Goal: Task Accomplishment & Management: Complete application form

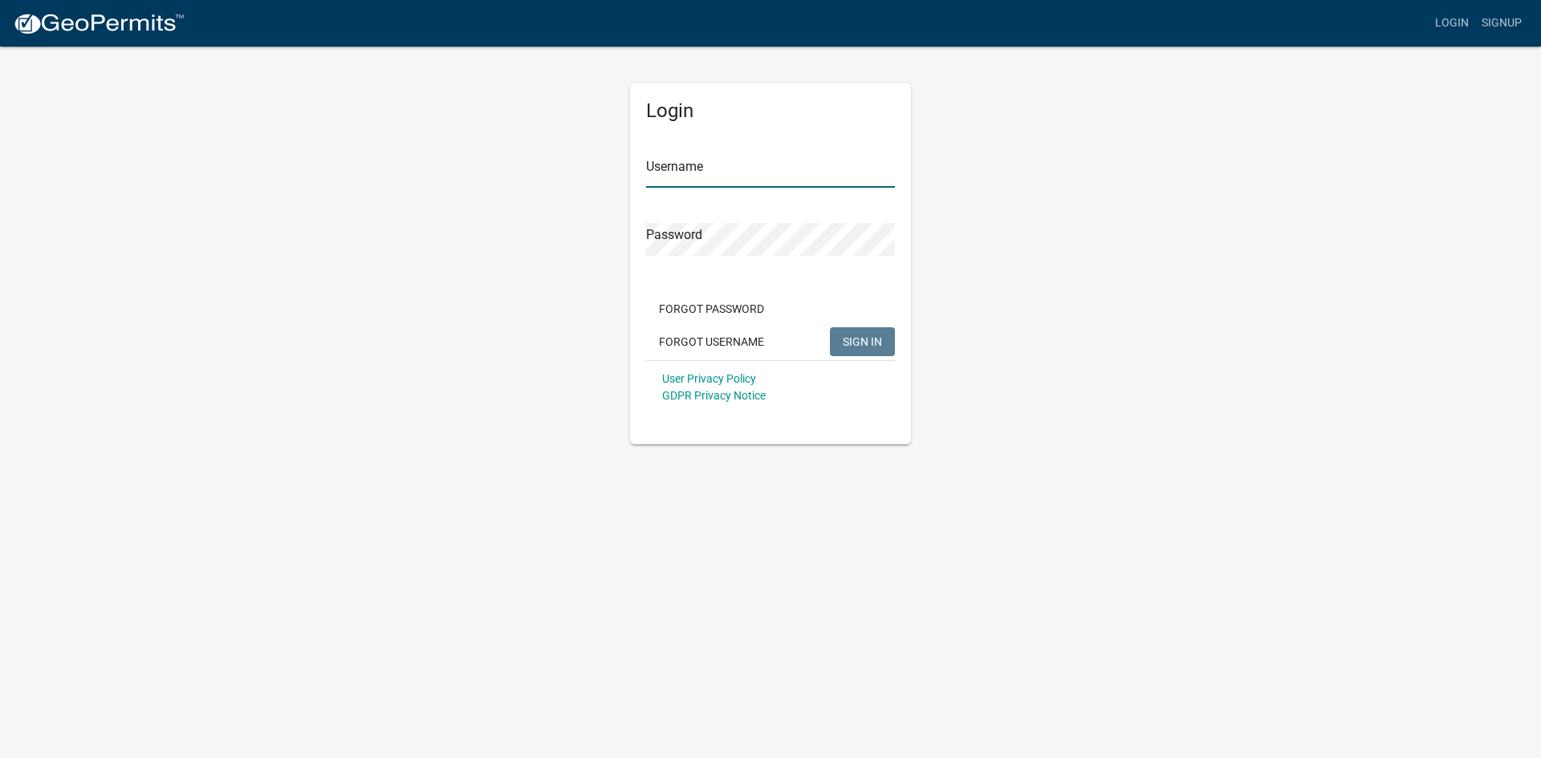
click at [670, 165] on input "Username" at bounding box center [770, 171] width 249 height 33
type input "M"
click at [861, 337] on span "SIGN IN" at bounding box center [862, 341] width 39 height 13
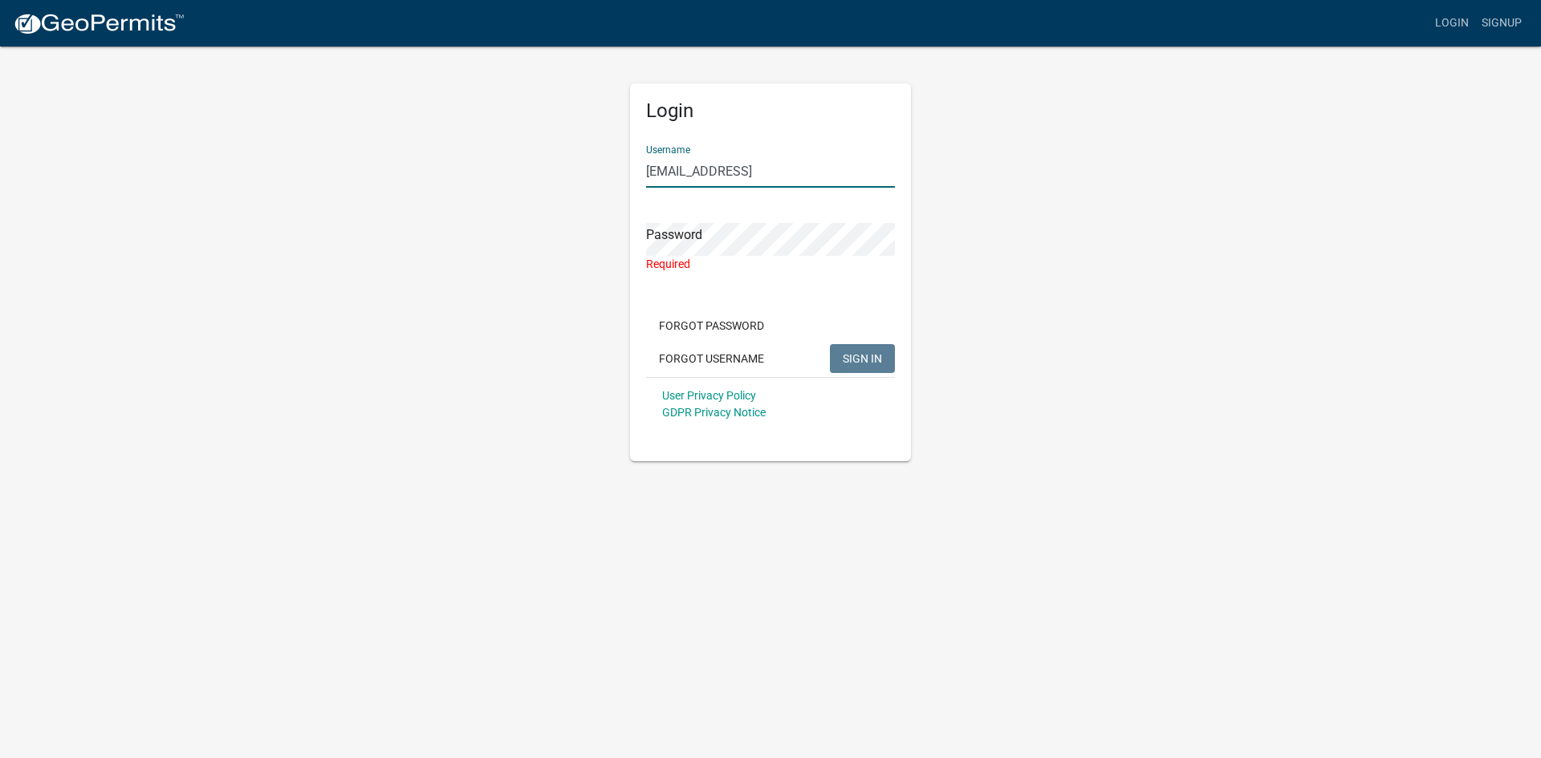
click at [766, 176] on input "[EMAIL_ADDRESS]" at bounding box center [770, 171] width 249 height 33
type input "[EMAIL_ADDRESS][DOMAIN_NAME]"
drag, startPoint x: 655, startPoint y: 201, endPoint x: 675, endPoint y: 214, distance: 24.3
click at [657, 202] on form "Username [EMAIL_ADDRESS][DOMAIN_NAME] Password Required Forgot Password Forgot …" at bounding box center [770, 281] width 249 height 299
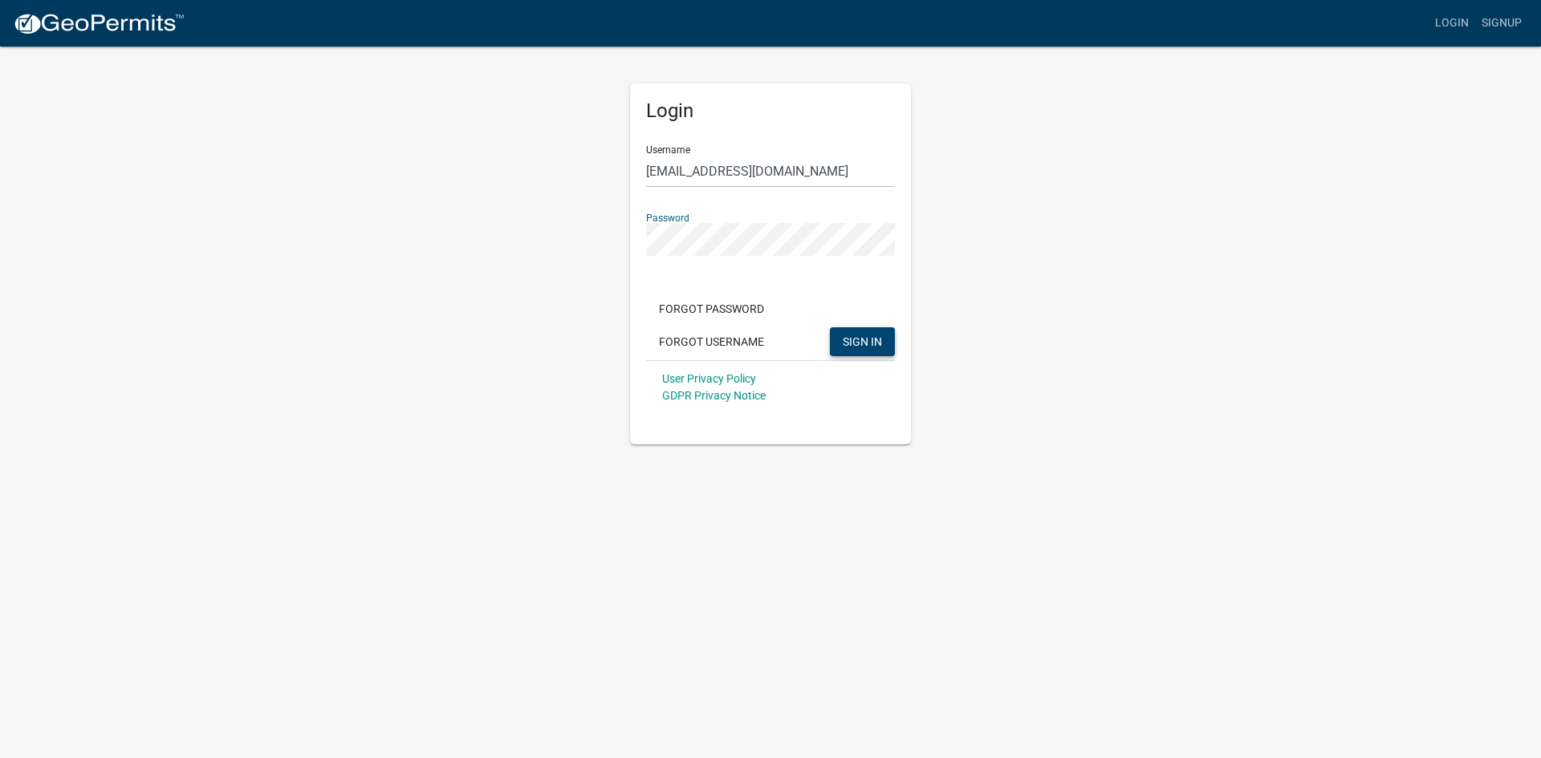
click at [877, 336] on span "SIGN IN" at bounding box center [862, 341] width 39 height 13
click at [677, 166] on input "Username" at bounding box center [770, 171] width 249 height 33
click at [859, 342] on span "SIGN IN" at bounding box center [862, 341] width 39 height 13
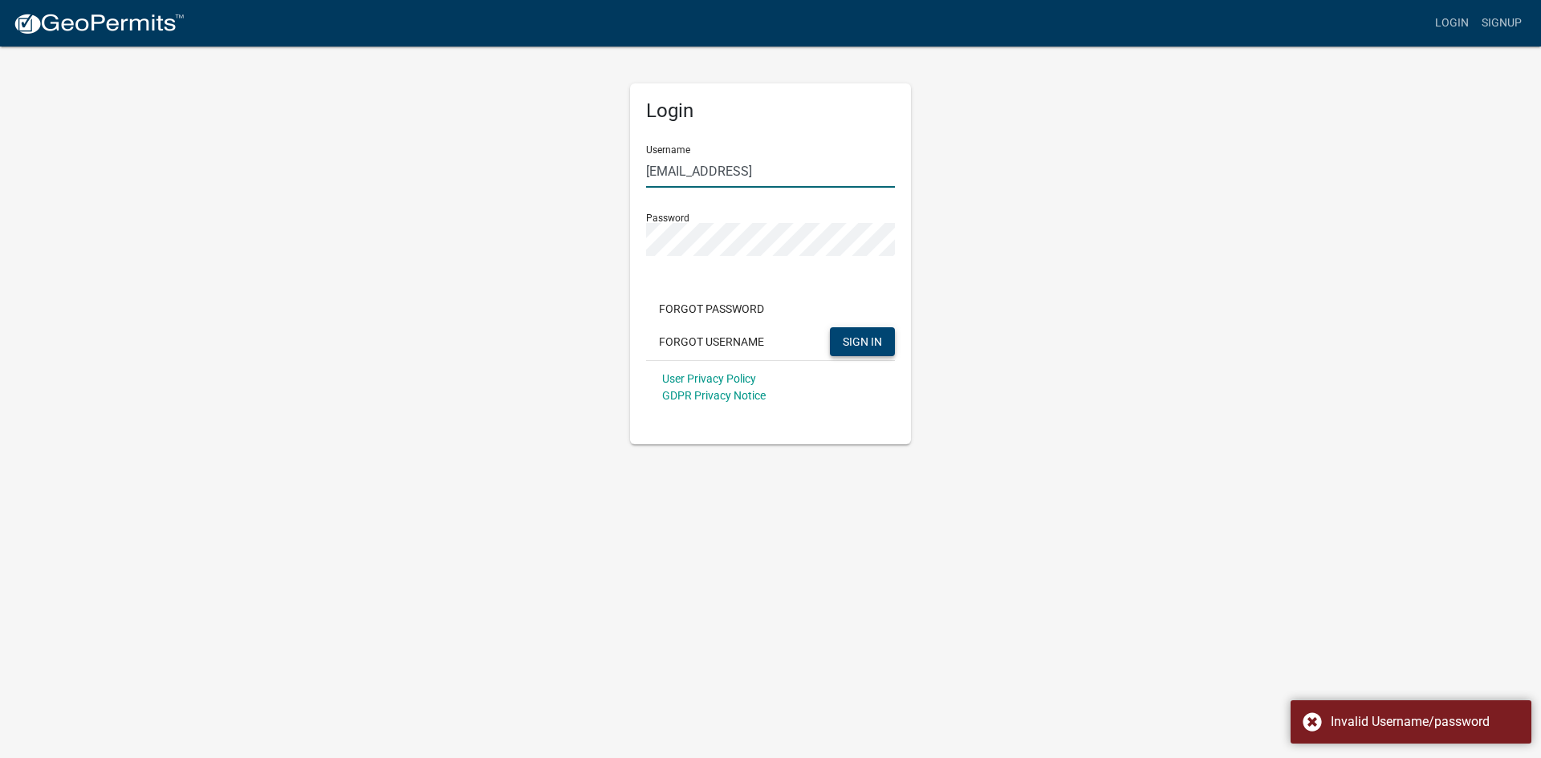
drag, startPoint x: 762, startPoint y: 172, endPoint x: 800, endPoint y: 170, distance: 37.8
click at [763, 172] on input "[EMAIL_ADDRESS]" at bounding box center [770, 171] width 249 height 33
click at [786, 174] on input "[EMAIL_ADDRESS]" at bounding box center [770, 171] width 249 height 33
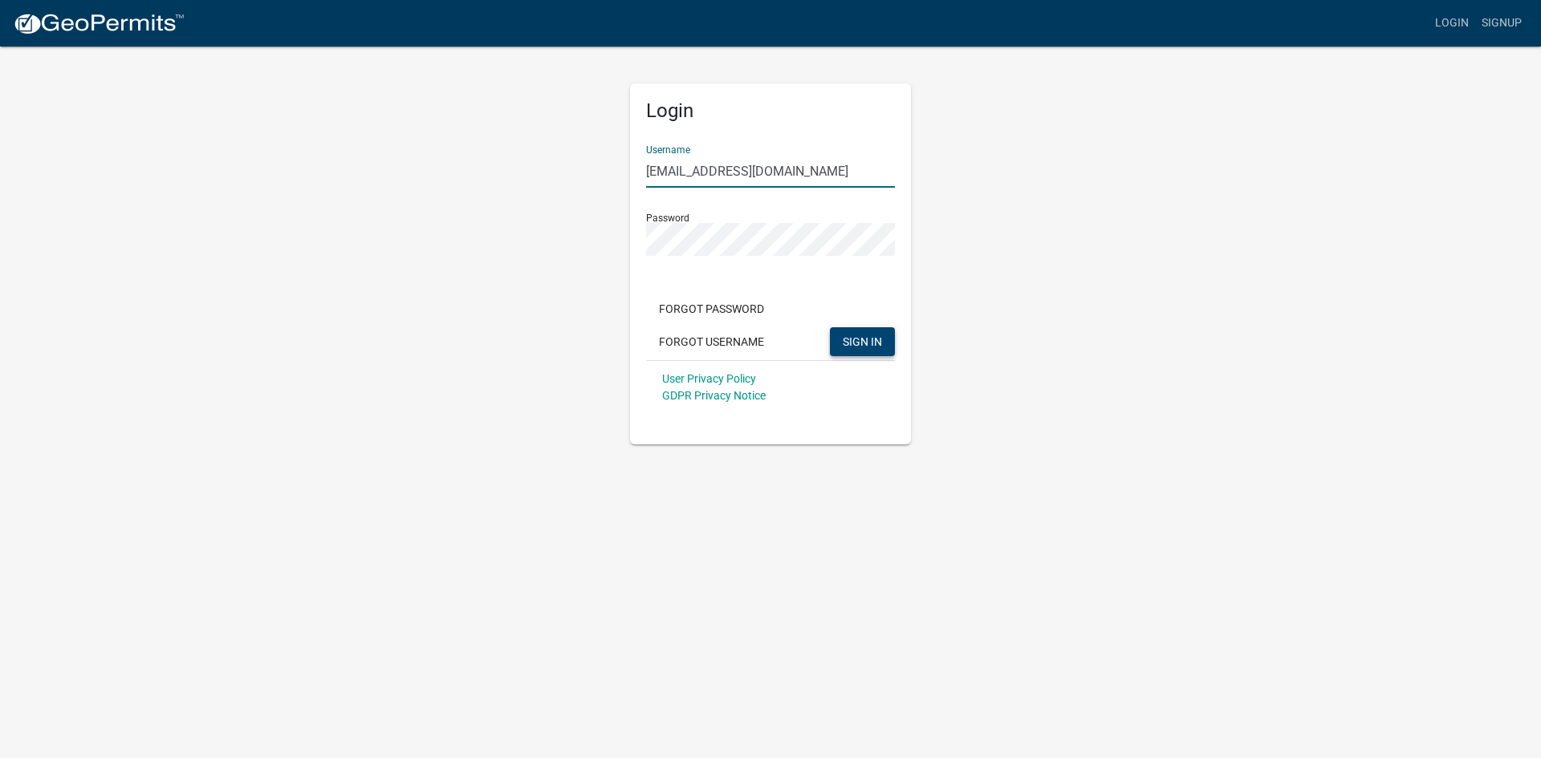
type input "[EMAIL_ADDRESS][DOMAIN_NAME]"
click at [872, 339] on span "SIGN IN" at bounding box center [862, 341] width 39 height 13
click at [859, 346] on span "SIGN IN" at bounding box center [862, 341] width 39 height 13
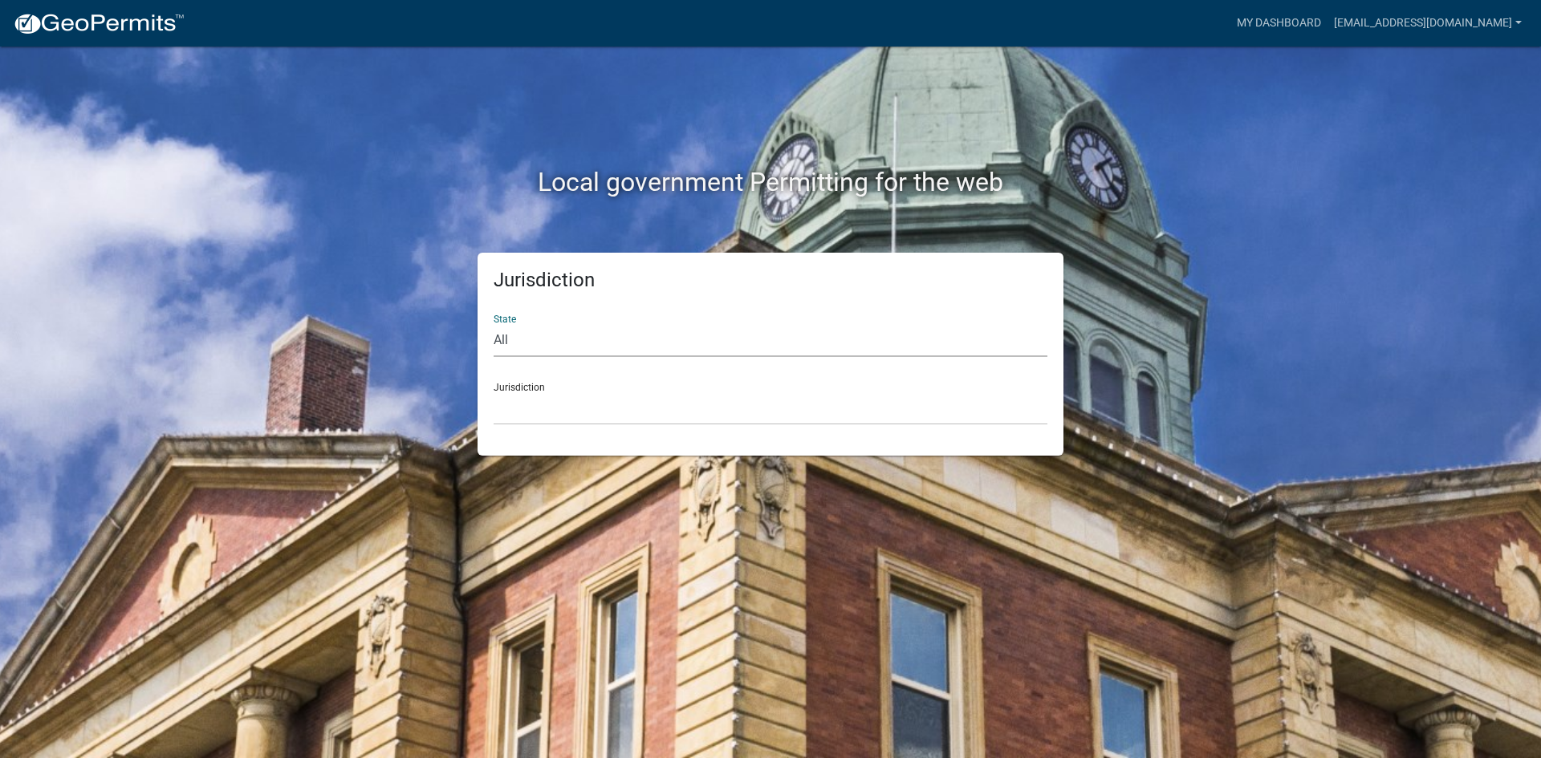
click at [506, 338] on select "All [US_STATE] [US_STATE] [US_STATE] [US_STATE] [US_STATE] [US_STATE] [US_STATE…" at bounding box center [771, 340] width 554 height 33
select select "[US_STATE]"
click at [494, 324] on select "All [US_STATE] [US_STATE] [US_STATE] [US_STATE] [US_STATE] [US_STATE] [US_STATE…" at bounding box center [771, 340] width 554 height 33
click at [532, 388] on div "Jurisdiction [GEOGRAPHIC_DATA], [US_STATE] [GEOGRAPHIC_DATA], [US_STATE] [GEOGR…" at bounding box center [771, 397] width 554 height 55
click at [539, 395] on select "[GEOGRAPHIC_DATA], [US_STATE] [GEOGRAPHIC_DATA], [US_STATE] [GEOGRAPHIC_DATA], …" at bounding box center [771, 408] width 554 height 33
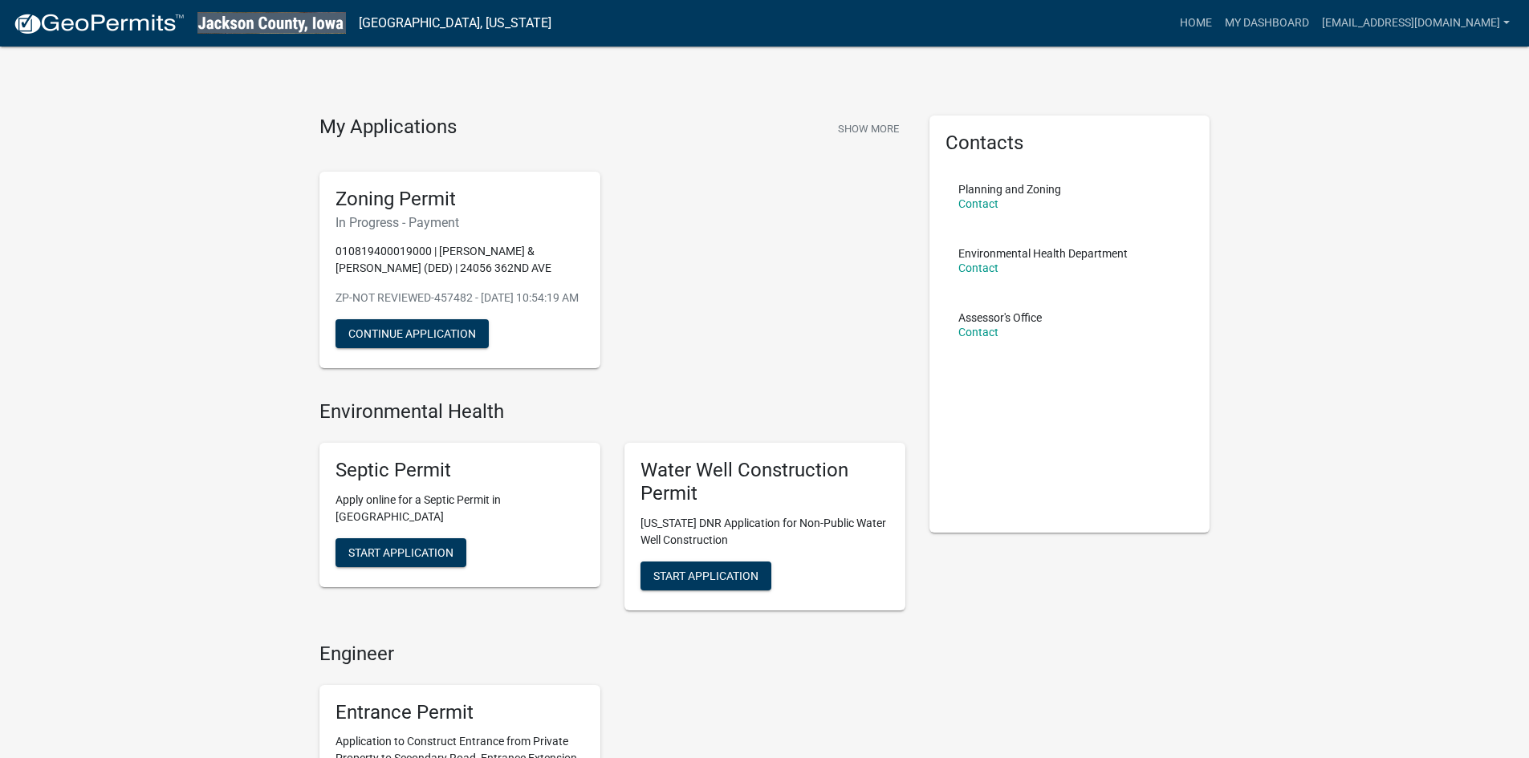
drag, startPoint x: 297, startPoint y: 385, endPoint x: 319, endPoint y: 478, distance: 95.8
click at [387, 341] on button "Continue Application" at bounding box center [411, 333] width 153 height 29
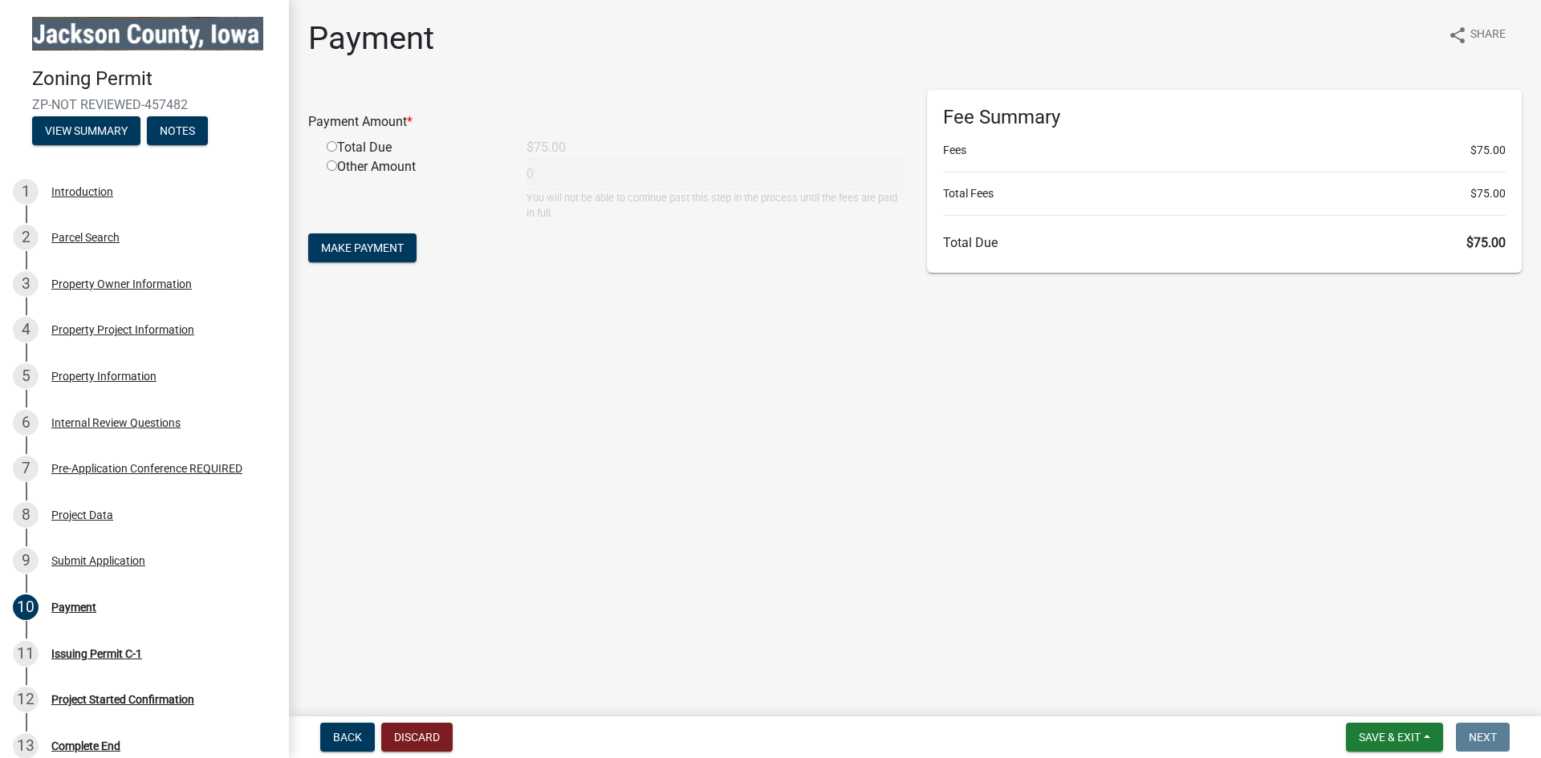
click at [331, 145] on input "radio" at bounding box center [332, 146] width 10 height 10
radio input "true"
type input "75"
click at [380, 246] on span "Make Payment" at bounding box center [362, 248] width 83 height 13
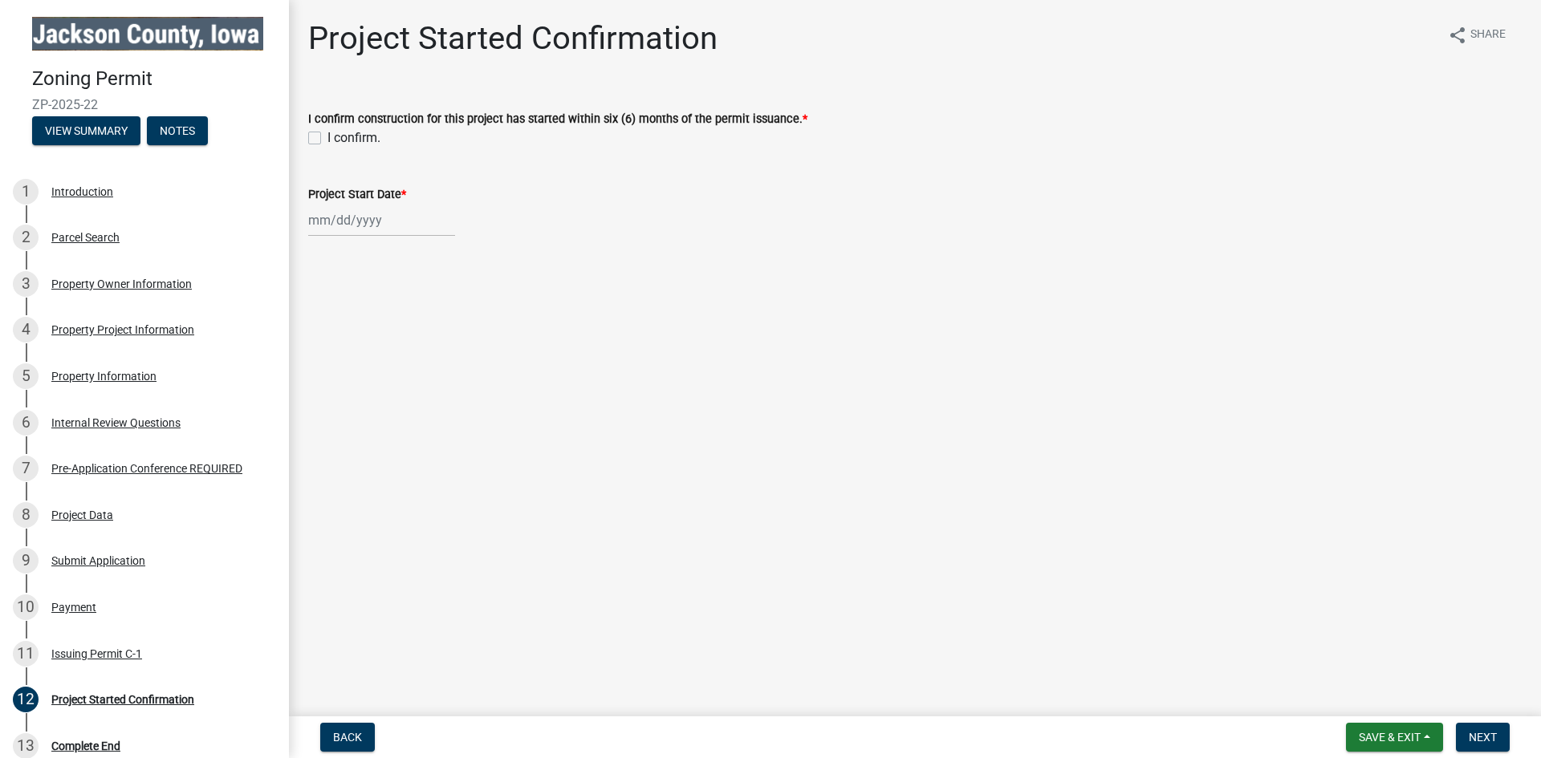
click at [327, 136] on label "I confirm." at bounding box center [353, 137] width 53 height 19
click at [327, 136] on input "I confirm." at bounding box center [332, 133] width 10 height 10
checkbox input "true"
click at [555, 206] on div at bounding box center [914, 220] width 1213 height 33
click at [590, 183] on div "Project Start Date *" at bounding box center [914, 199] width 1213 height 75
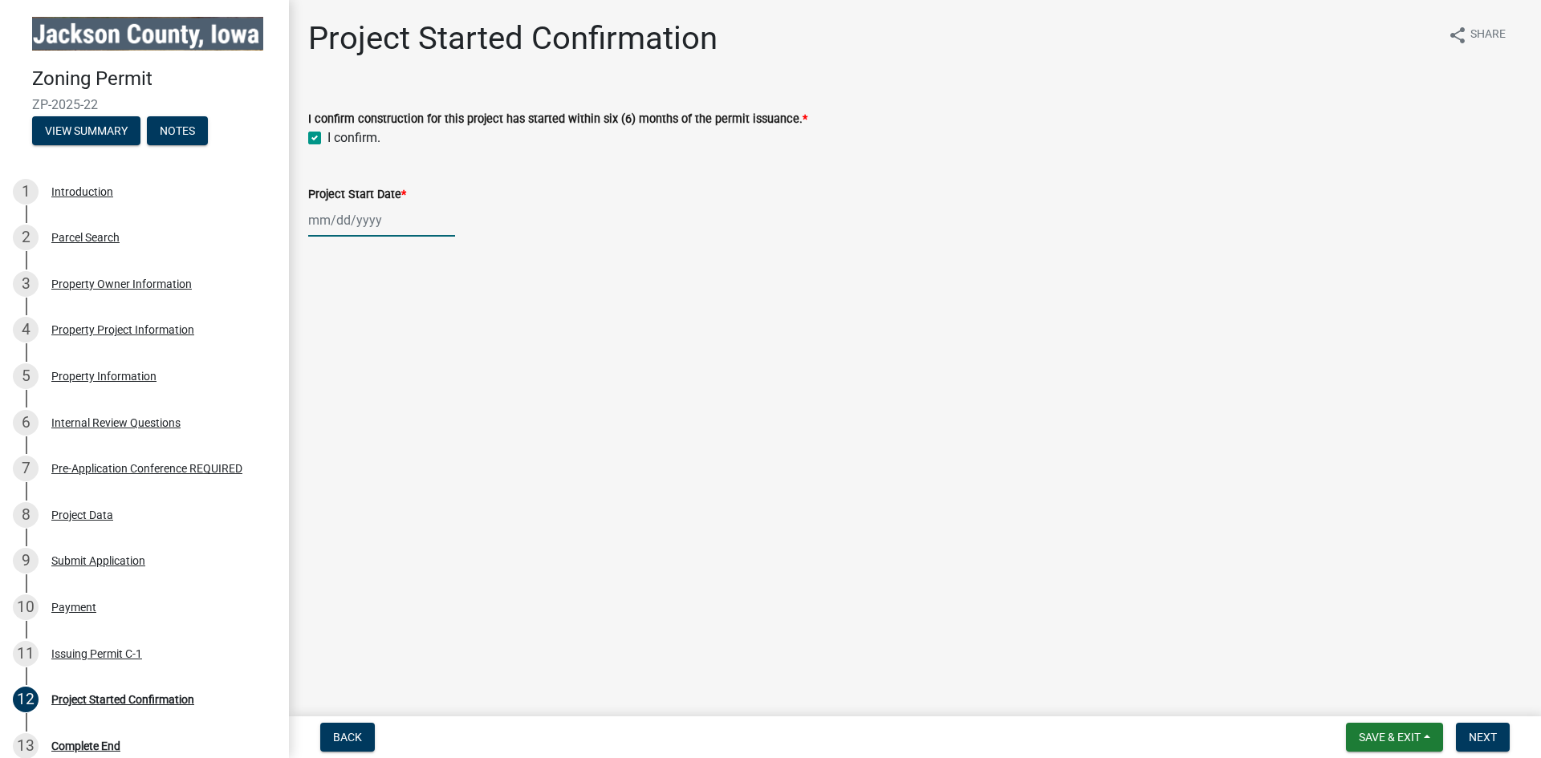
click at [327, 216] on div at bounding box center [381, 220] width 147 height 33
select select "8"
select select "2025"
click at [567, 365] on main "Project Started Confirmation share Share I confirm construction for this projec…" at bounding box center [915, 355] width 1252 height 710
click at [314, 225] on div at bounding box center [381, 220] width 147 height 33
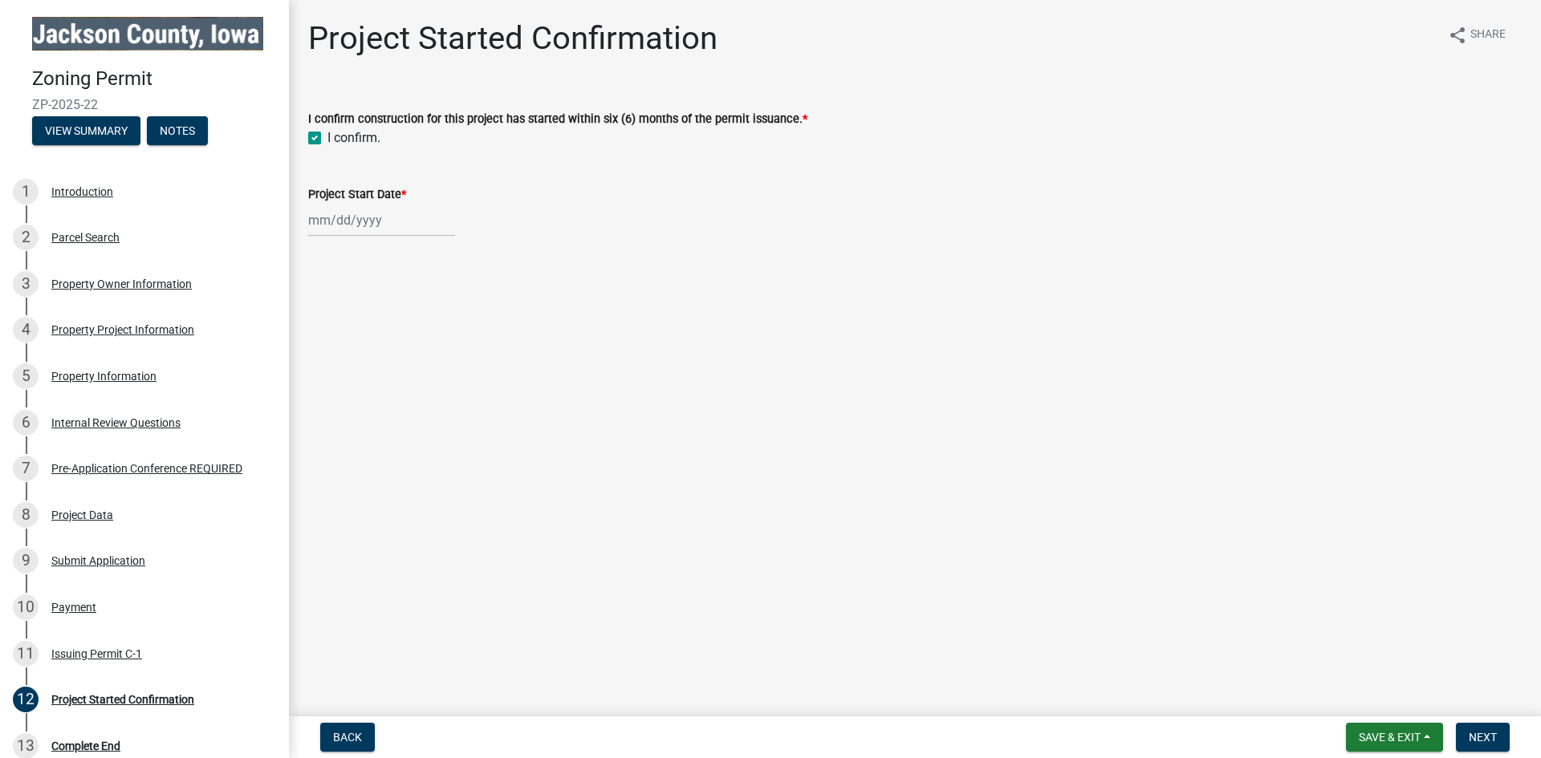
select select "8"
select select "2025"
click at [482, 250] on button "Next month" at bounding box center [478, 255] width 19 height 26
select select "10"
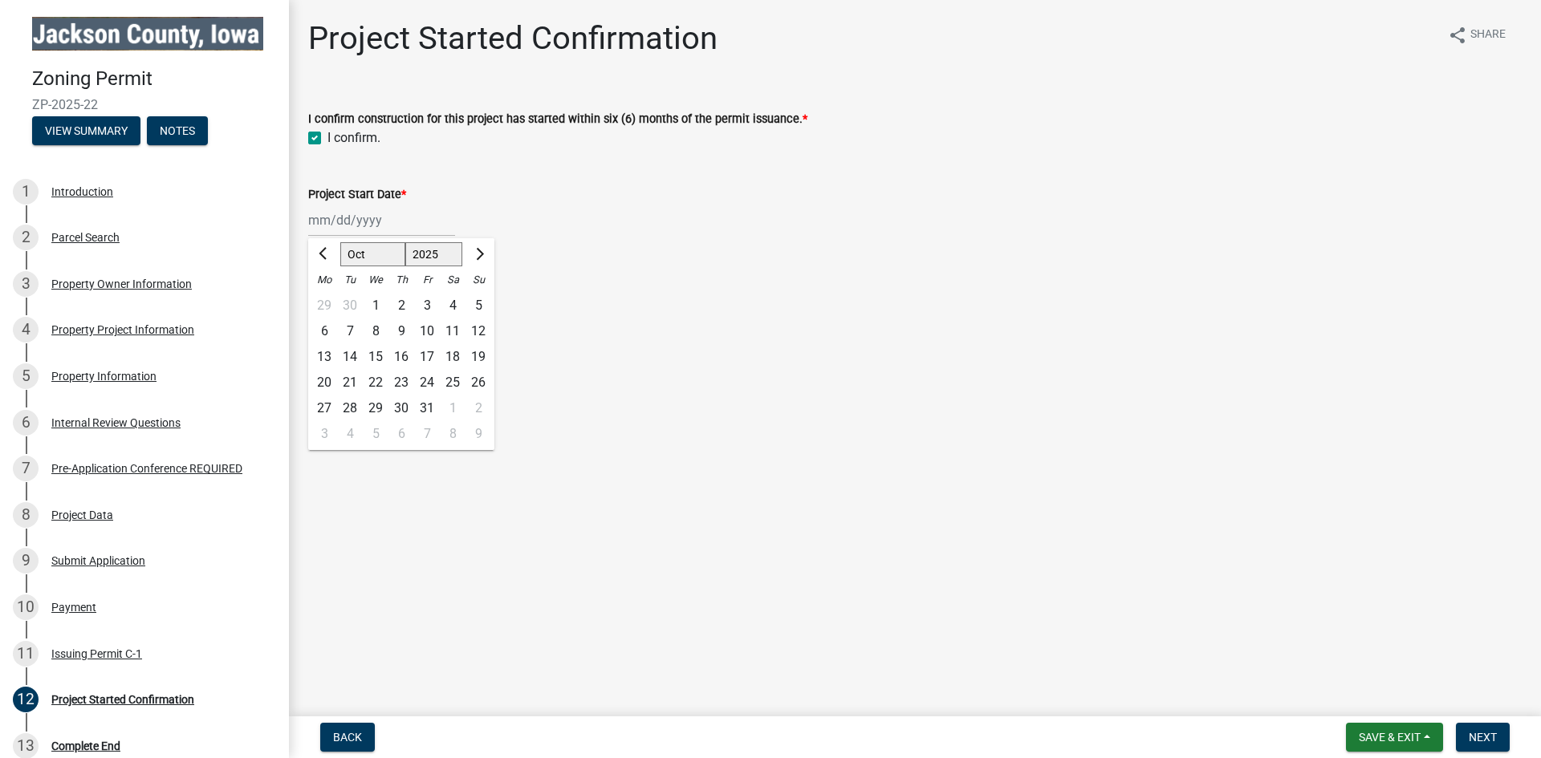
click at [378, 304] on div "1" at bounding box center [376, 306] width 26 height 26
type input "10/01/2025"
click at [1477, 734] on span "Next" at bounding box center [1483, 737] width 28 height 13
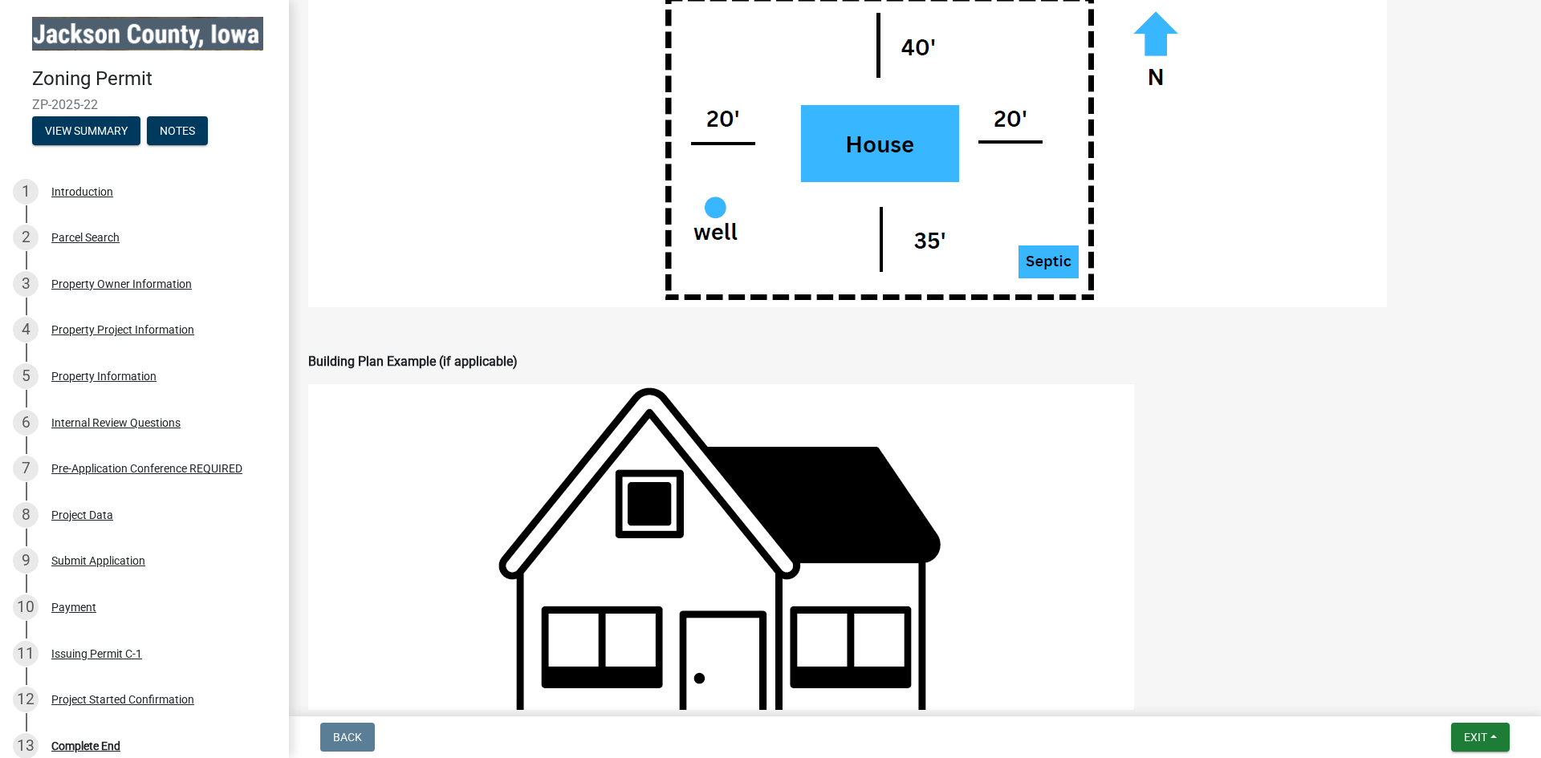
scroll to position [1252, 0]
